Goal: Transaction & Acquisition: Purchase product/service

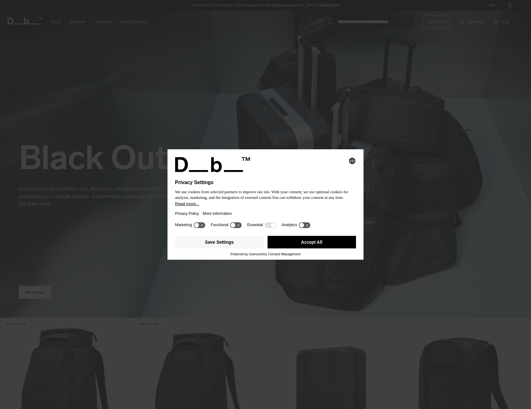
click at [304, 235] on div "Save Settings Accept All" at bounding box center [265, 242] width 181 height 19
click at [306, 239] on button "Accept All" at bounding box center [311, 242] width 89 height 13
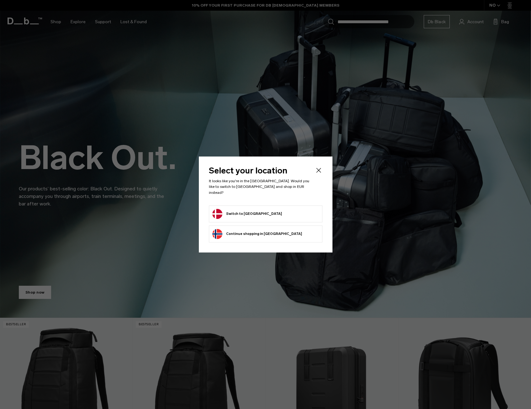
click at [228, 209] on button "Switch to [GEOGRAPHIC_DATA]" at bounding box center [247, 214] width 70 height 10
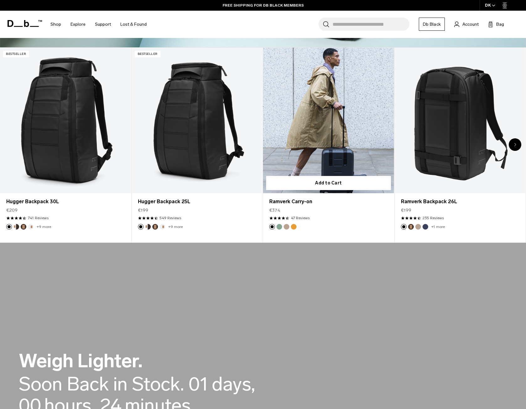
scroll to position [251, 0]
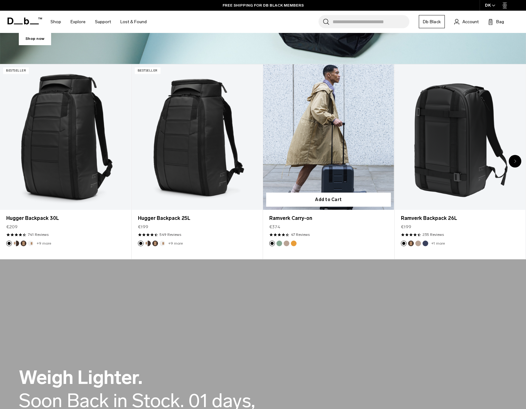
click at [326, 136] on link "Ramverk Carry-on" at bounding box center [328, 136] width 131 height 145
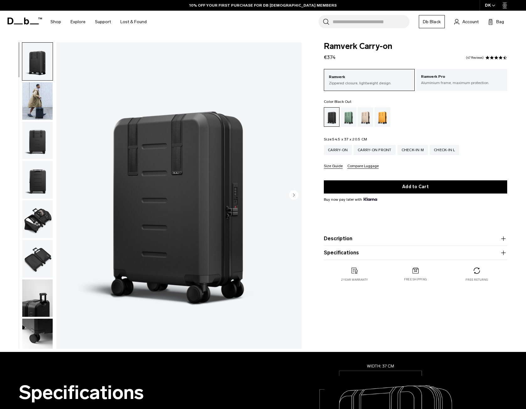
click at [37, 98] on img "button" at bounding box center [37, 101] width 30 height 38
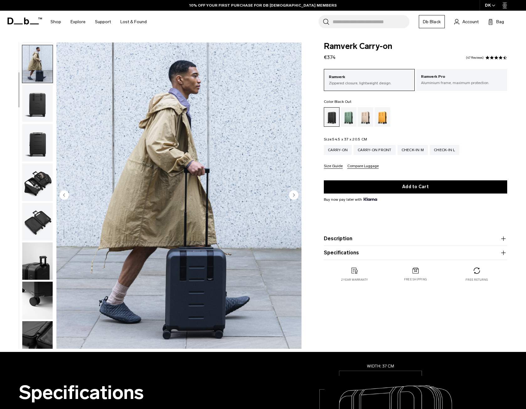
scroll to position [39, 0]
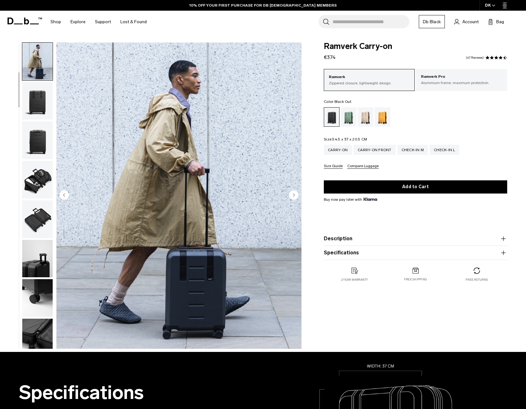
click at [40, 100] on img "button" at bounding box center [37, 101] width 30 height 38
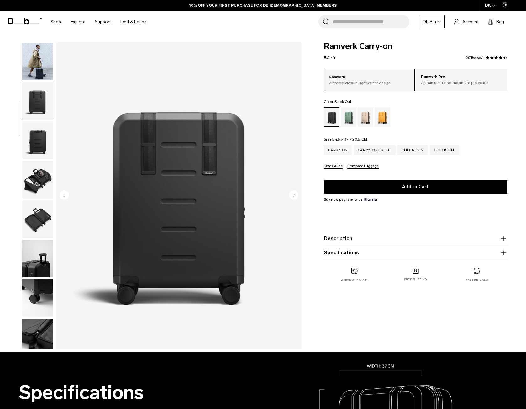
scroll to position [79, 0]
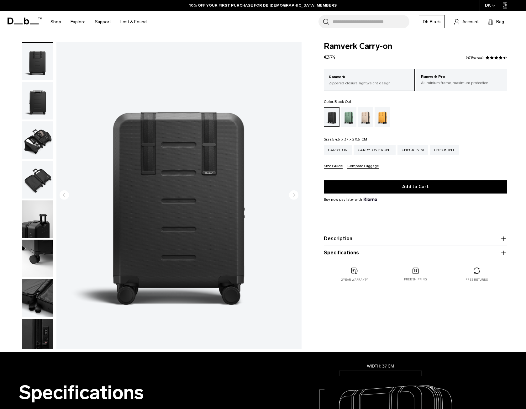
click at [39, 100] on img "button" at bounding box center [37, 101] width 30 height 38
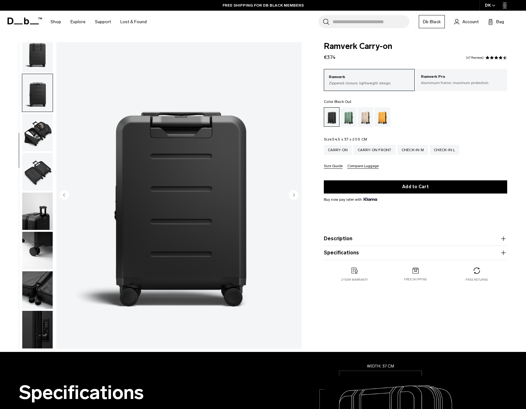
click at [39, 124] on img "button" at bounding box center [37, 132] width 30 height 38
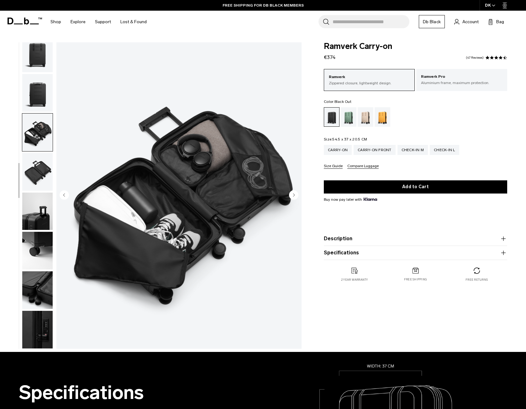
click at [39, 175] on img "button" at bounding box center [37, 172] width 30 height 38
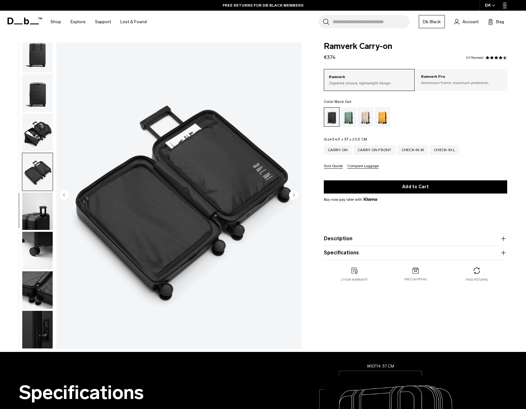
click at [32, 207] on img "button" at bounding box center [37, 211] width 30 height 38
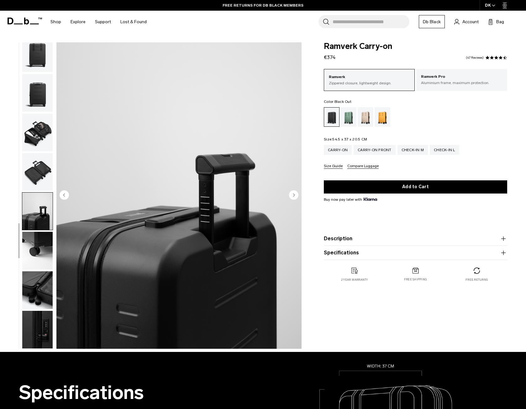
click at [35, 258] on img "button" at bounding box center [37, 251] width 30 height 38
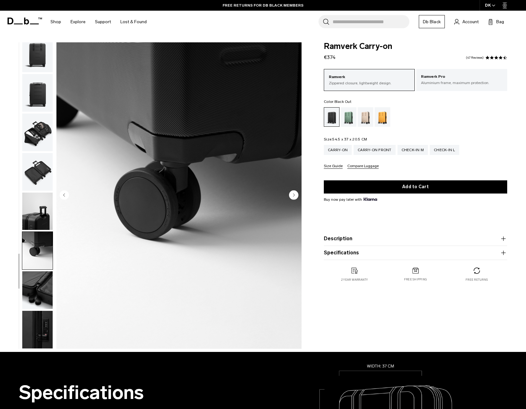
click at [37, 282] on img "button" at bounding box center [37, 290] width 30 height 38
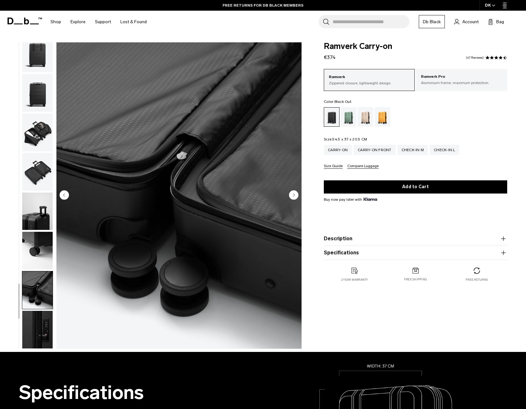
click at [36, 316] on img "button" at bounding box center [37, 330] width 30 height 38
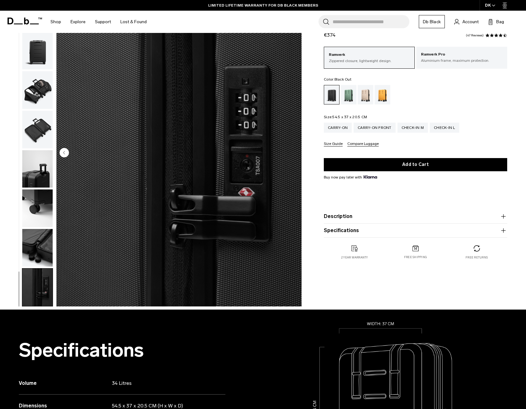
scroll to position [0, 0]
